Goal: Task Accomplishment & Management: Complete application form

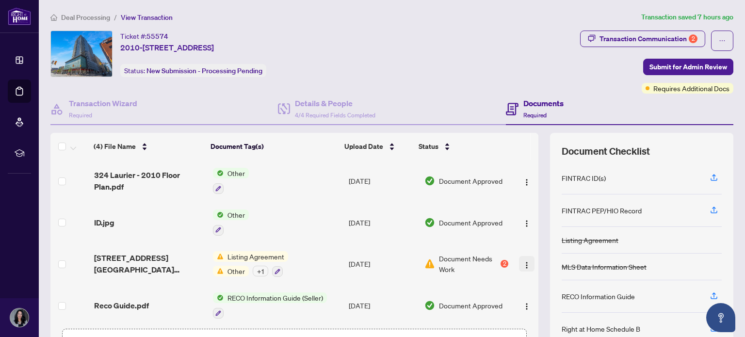
click at [519, 260] on button "button" at bounding box center [527, 264] width 16 height 16
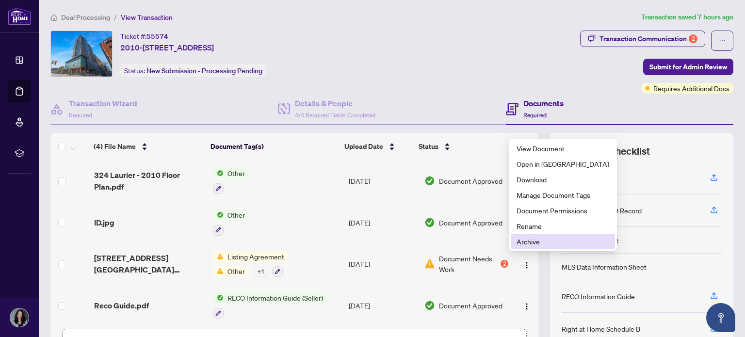
click at [526, 242] on span "Archive" at bounding box center [562, 241] width 93 height 11
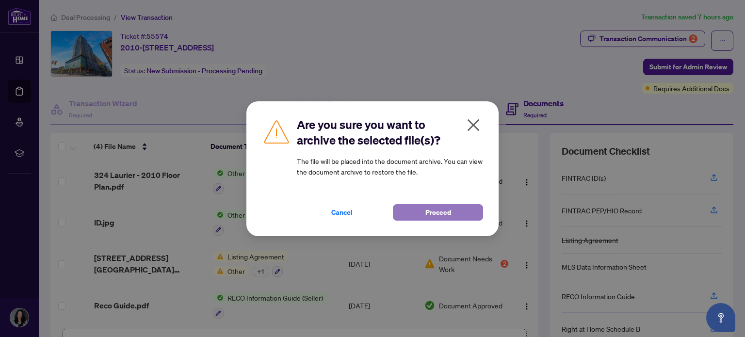
click at [423, 211] on button "Proceed" at bounding box center [438, 212] width 90 height 16
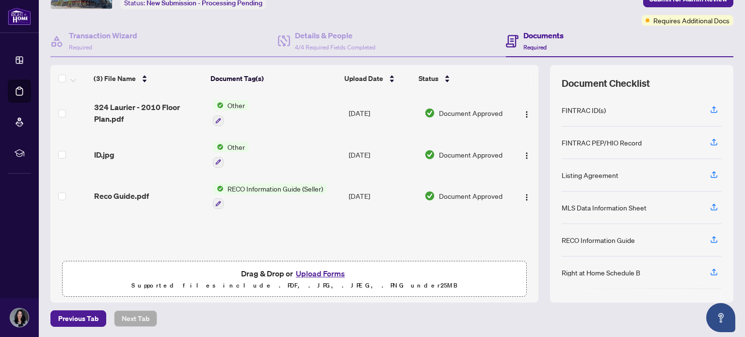
scroll to position [67, 0]
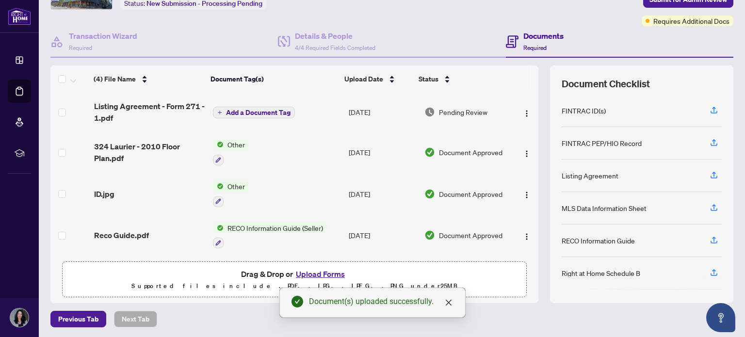
click at [234, 111] on span "Add a Document Tag" at bounding box center [258, 112] width 64 height 7
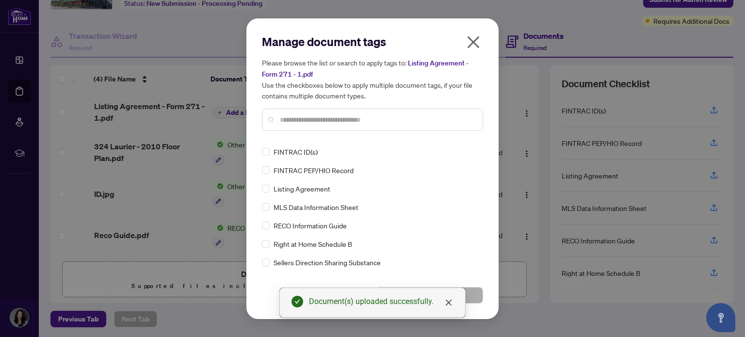
click at [303, 117] on input "text" at bounding box center [377, 119] width 195 height 11
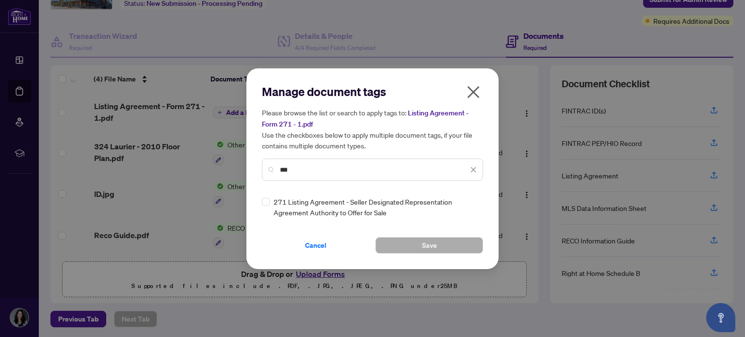
type input "***"
click at [427, 242] on span "Save" at bounding box center [429, 246] width 15 height 16
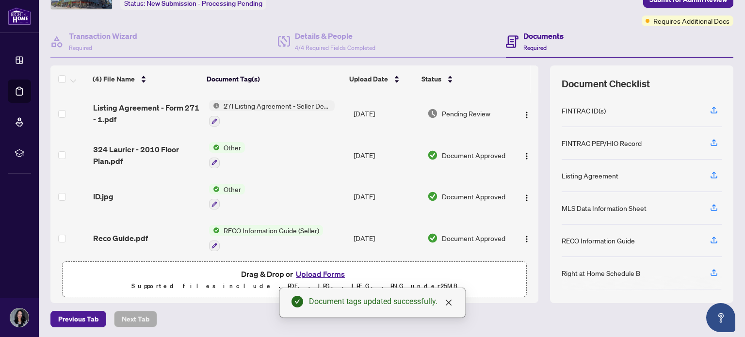
scroll to position [2, 0]
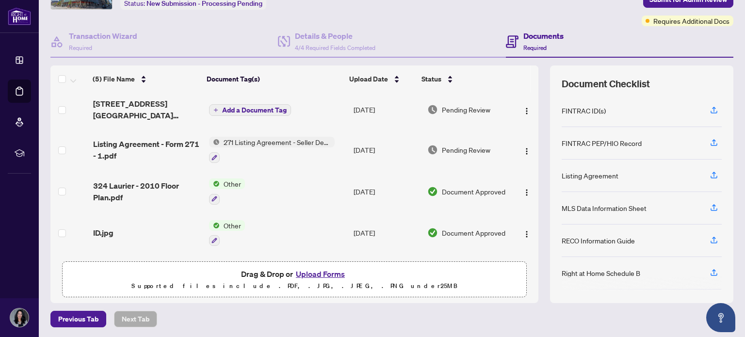
click at [260, 108] on span "Add a Document Tag" at bounding box center [254, 110] width 64 height 7
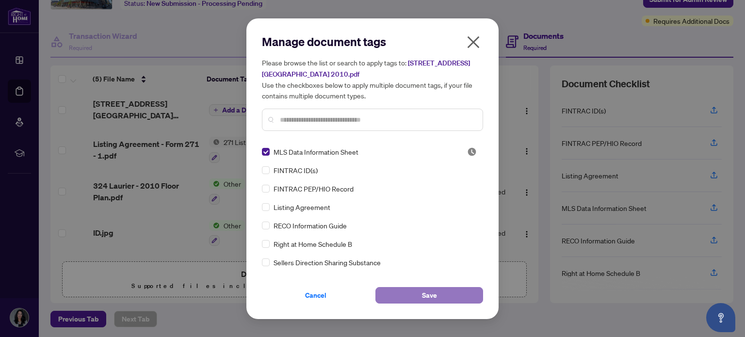
click at [433, 297] on span "Save" at bounding box center [429, 296] width 15 height 16
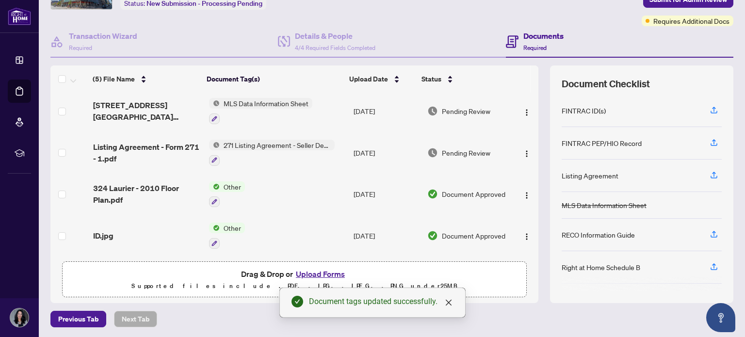
scroll to position [0, 0]
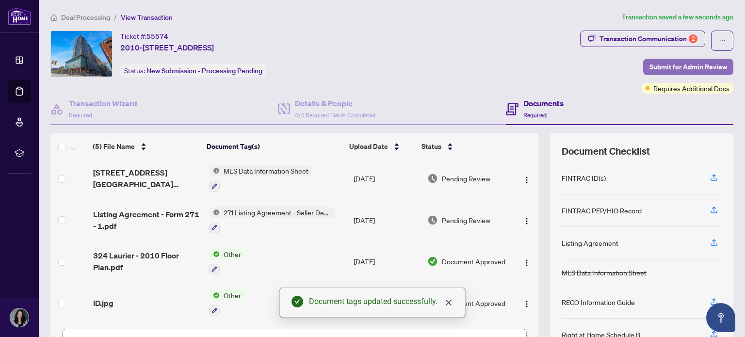
click at [683, 65] on span "Submit for Admin Review" at bounding box center [688, 67] width 78 height 16
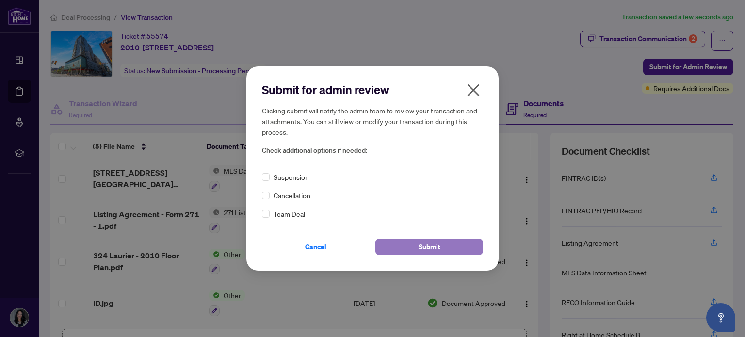
click at [417, 242] on button "Submit" at bounding box center [429, 247] width 108 height 16
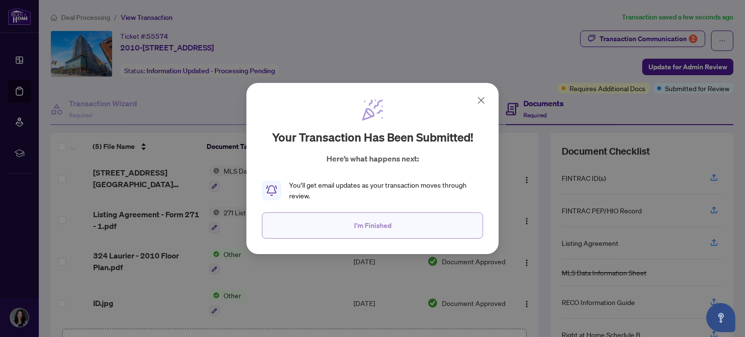
click at [384, 230] on span "I'm Finished" at bounding box center [372, 226] width 37 height 16
